Goal: Task Accomplishment & Management: Manage account settings

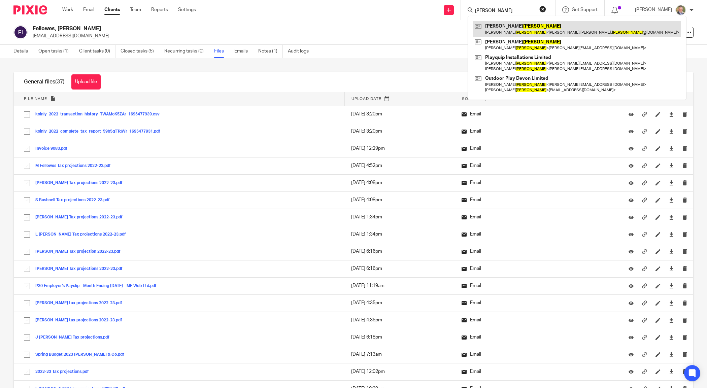
type input "burley"
click at [517, 34] on link at bounding box center [577, 28] width 208 height 15
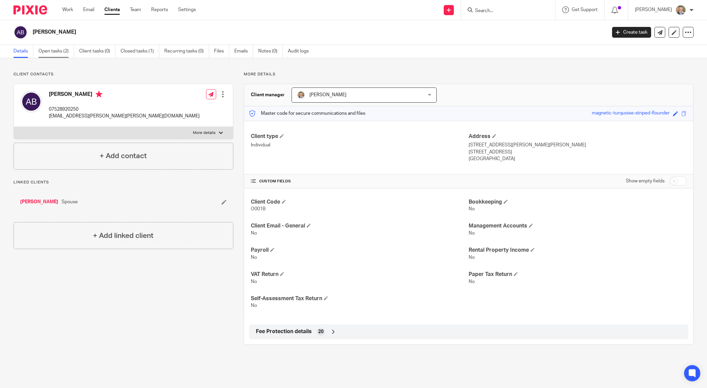
click at [61, 49] on link "Open tasks (2)" at bounding box center [56, 51] width 36 height 13
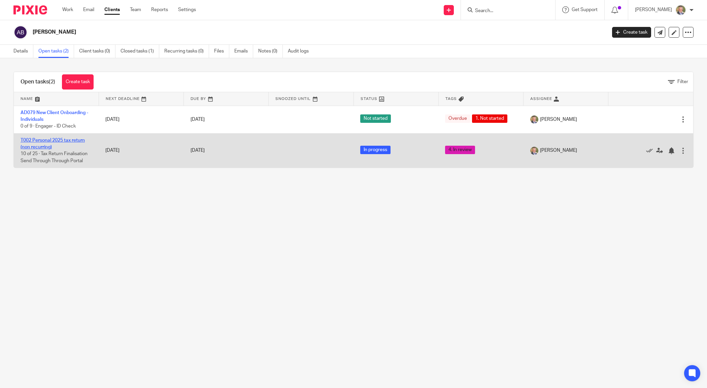
click at [57, 140] on link "T002 Personal 2025 tax return (non recurring)" at bounding box center [53, 143] width 64 height 11
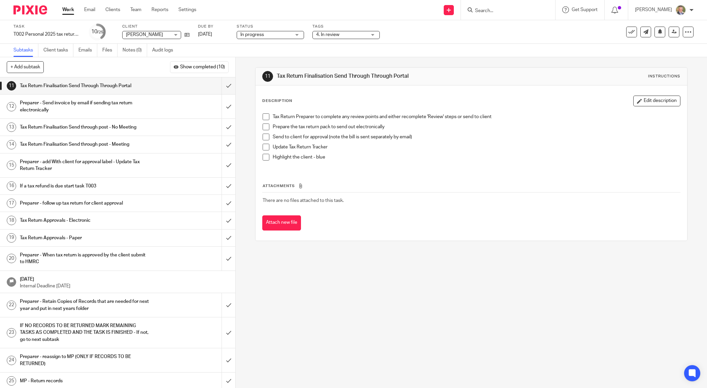
click at [369, 34] on div "4. In review" at bounding box center [346, 35] width 67 height 8
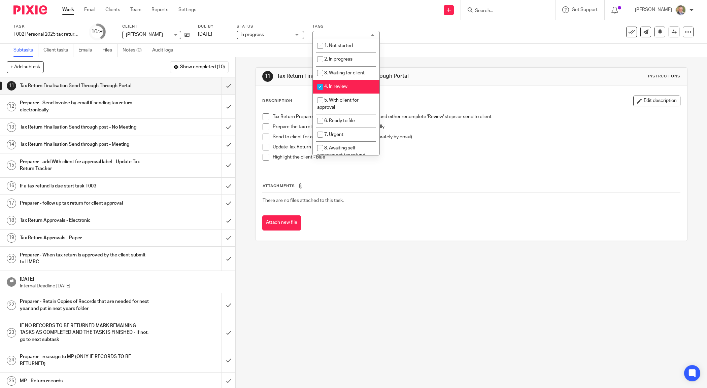
click at [316, 84] on input "checkbox" at bounding box center [320, 86] width 13 height 13
checkbox input "false"
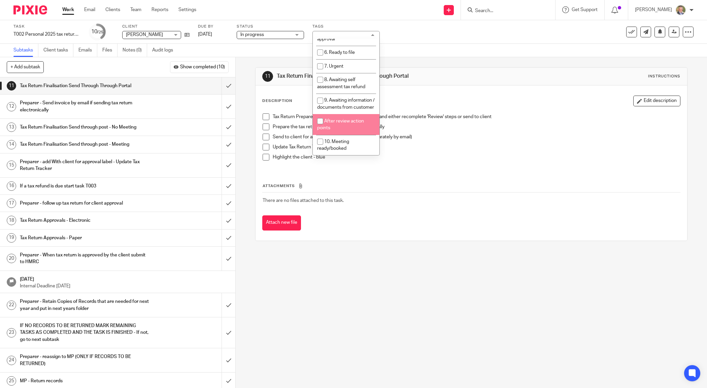
click at [349, 124] on li "After review action points" at bounding box center [346, 124] width 67 height 21
checkbox input "true"
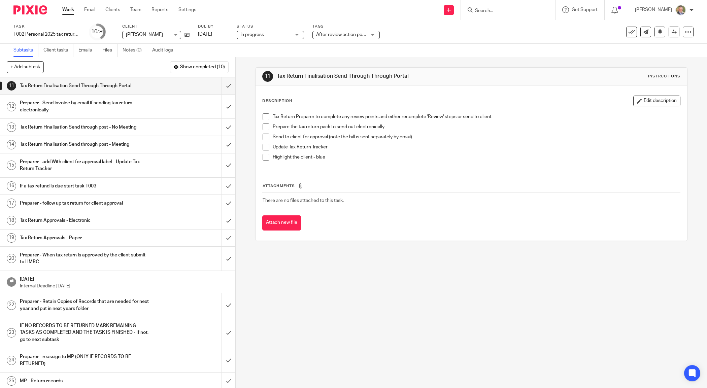
drag, startPoint x: 555, startPoint y: 160, endPoint x: 661, endPoint y: 31, distance: 167.0
click at [555, 157] on p "Highlight the client - blue" at bounding box center [476, 157] width 407 height 7
click at [672, 29] on icon at bounding box center [674, 31] width 5 height 5
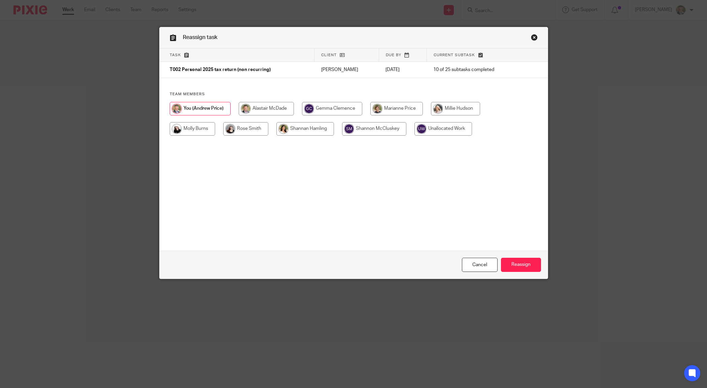
click at [252, 129] on input "radio" at bounding box center [245, 128] width 45 height 13
radio input "true"
click at [521, 264] on input "Reassign" at bounding box center [521, 265] width 40 height 14
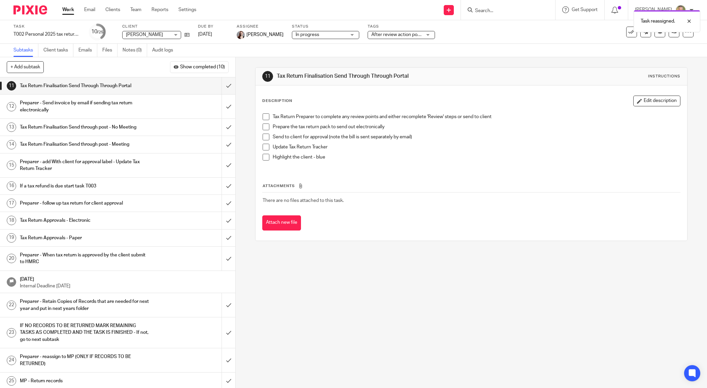
click at [505, 9] on div "Task reassigned." at bounding box center [527, 20] width 347 height 26
drag, startPoint x: 502, startPoint y: 12, endPoint x: 499, endPoint y: 15, distance: 4.5
click at [502, 13] on div "Task reassigned." at bounding box center [527, 20] width 347 height 26
click at [498, 8] on div "Task reassigned." at bounding box center [527, 20] width 347 height 26
click at [528, 11] on div "Task reassigned." at bounding box center [527, 20] width 347 height 26
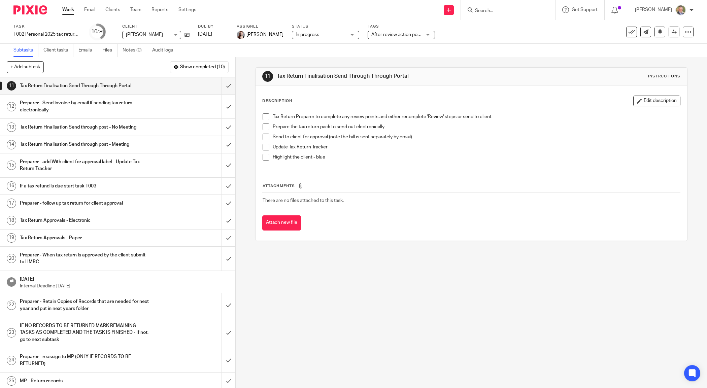
click at [523, 12] on input "Search" at bounding box center [505, 11] width 61 height 6
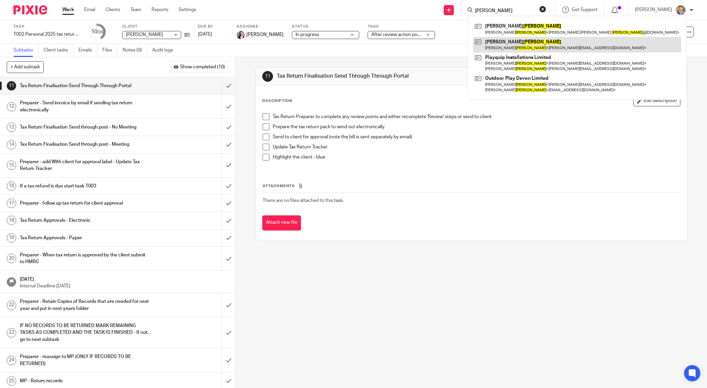
type input "burley"
click at [506, 39] on link at bounding box center [577, 44] width 208 height 15
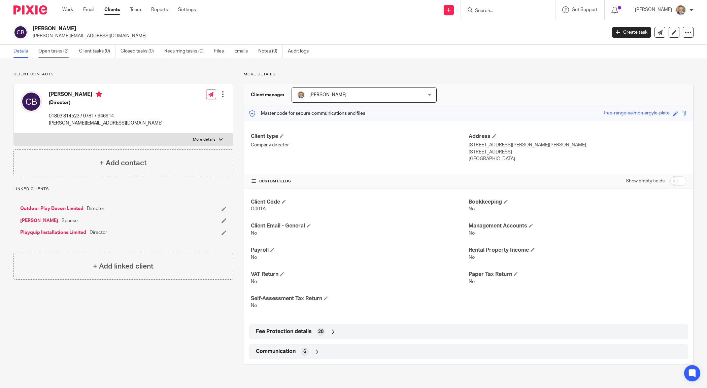
click at [56, 51] on link "Open tasks (2)" at bounding box center [56, 51] width 36 height 13
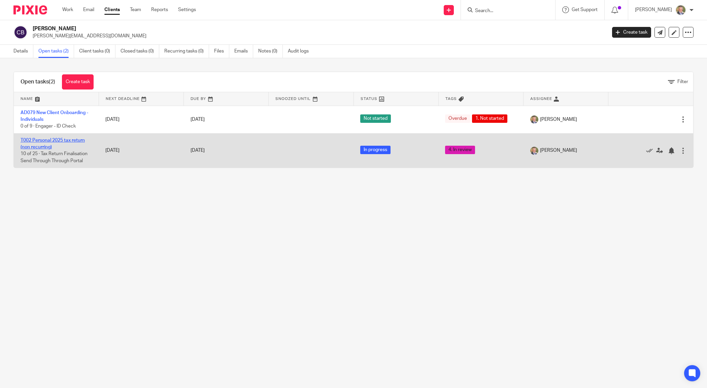
click at [56, 141] on link "T002 Personal 2025 tax return (non recurring)" at bounding box center [53, 143] width 64 height 11
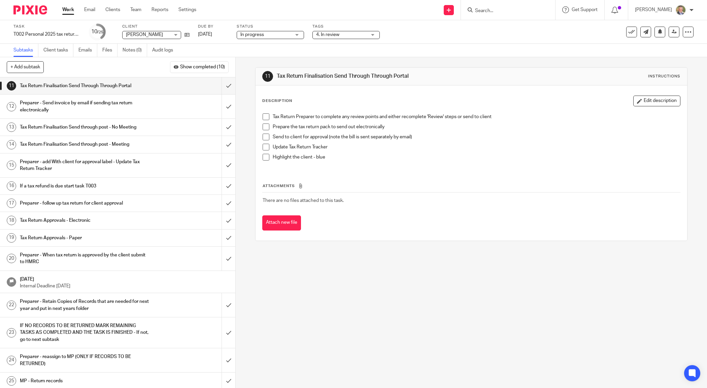
click at [372, 35] on div "4. In review" at bounding box center [346, 35] width 67 height 8
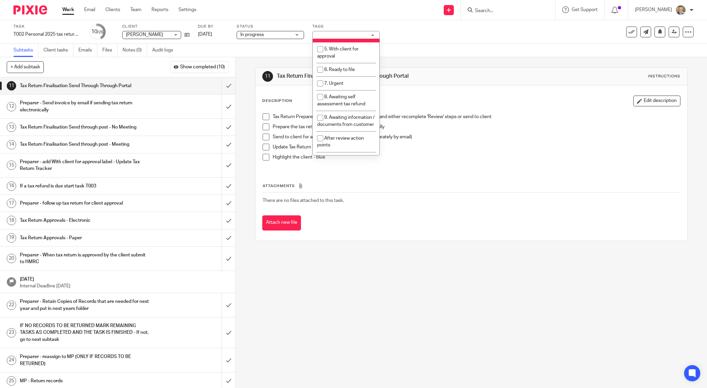
scroll to position [58, 0]
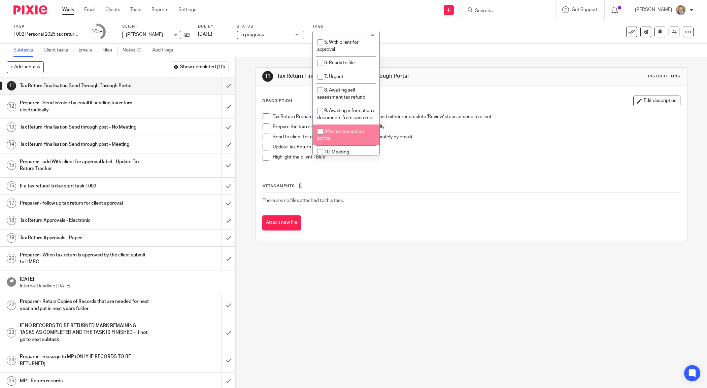
click at [351, 141] on span "After review action points" at bounding box center [340, 135] width 47 height 12
checkbox input "true"
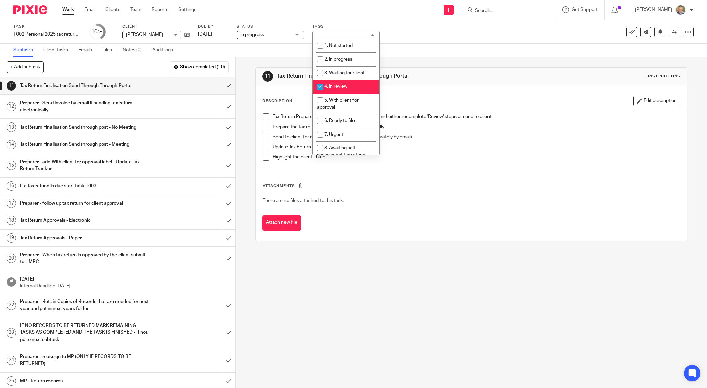
click at [347, 90] on li "4. In review" at bounding box center [346, 87] width 67 height 14
checkbox input "false"
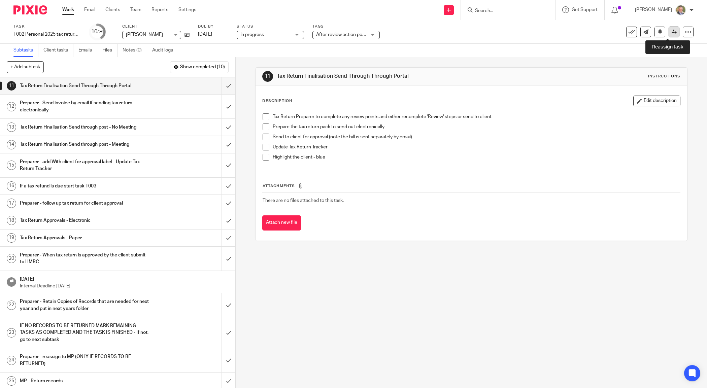
click at [672, 30] on icon at bounding box center [674, 31] width 5 height 5
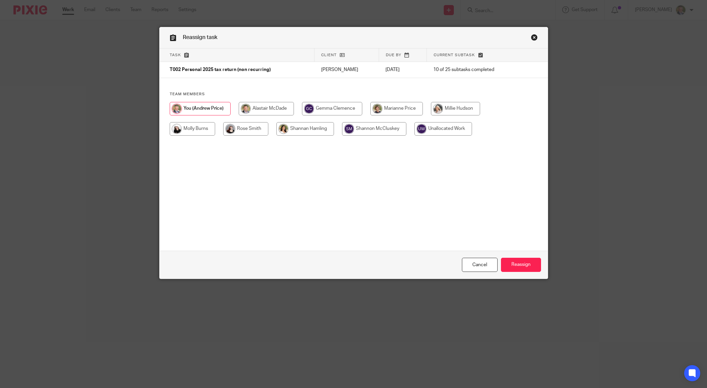
click at [257, 130] on input "radio" at bounding box center [245, 128] width 45 height 13
radio input "true"
click at [521, 265] on input "Reassign" at bounding box center [521, 265] width 40 height 14
